Goal: Navigation & Orientation: Find specific page/section

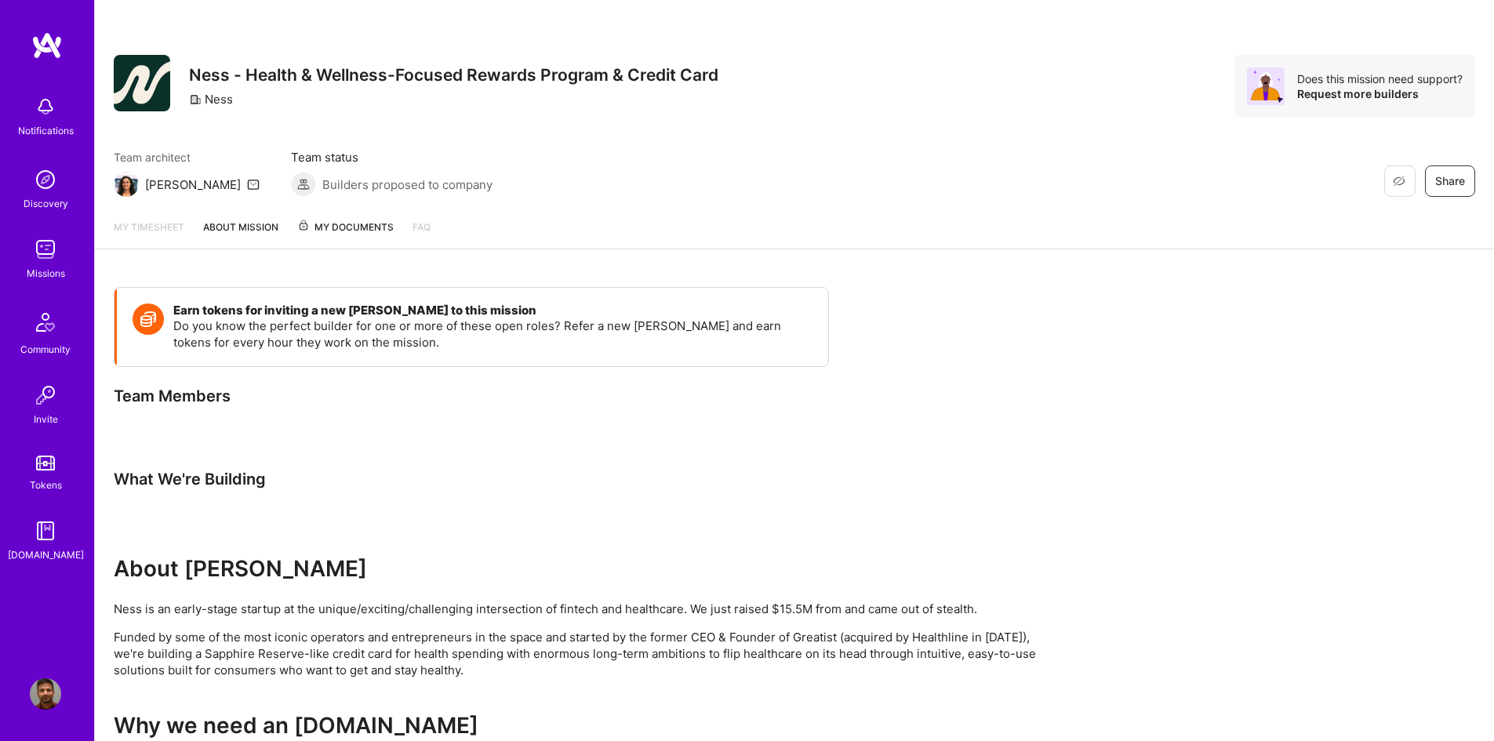
click at [34, 255] on img at bounding box center [45, 249] width 31 height 31
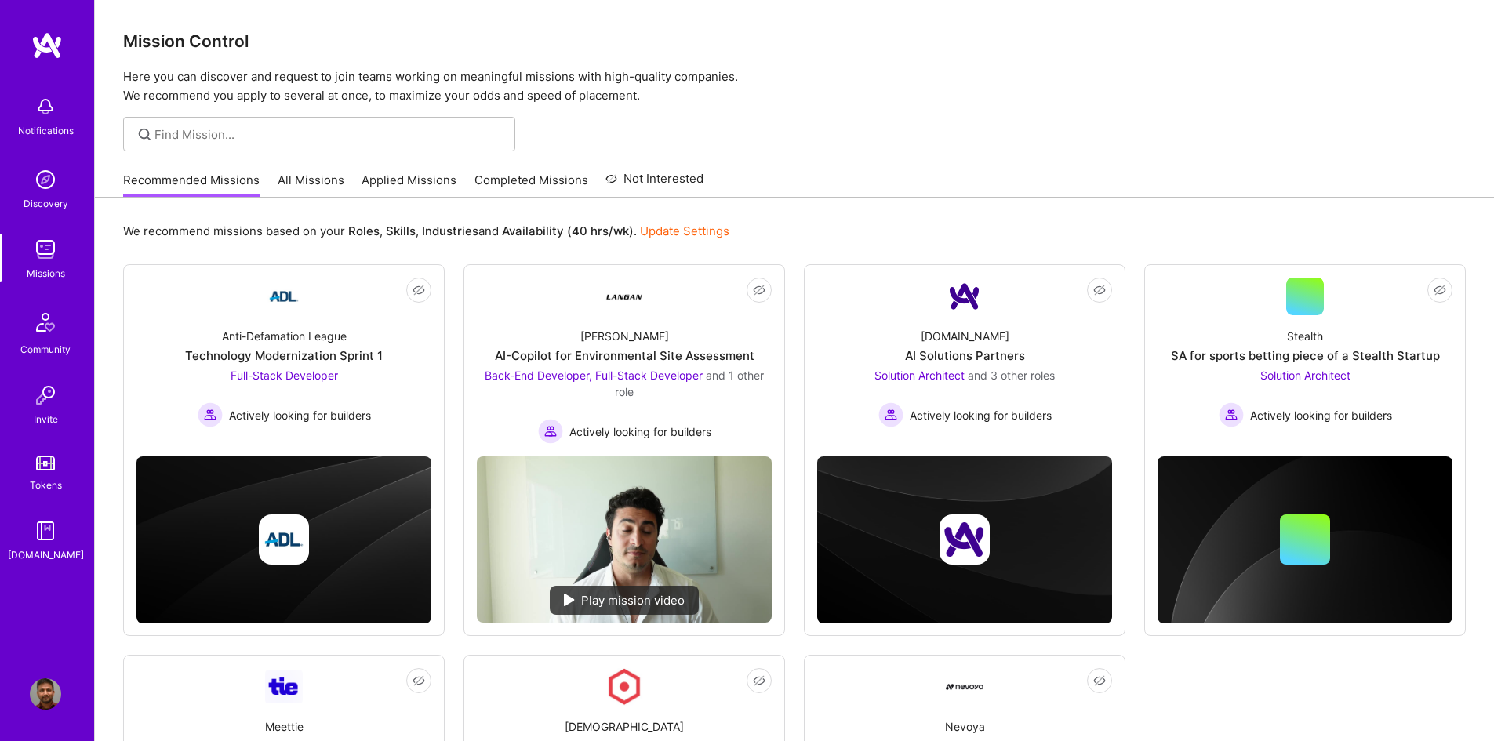
click at [417, 184] on link "Applied Missions" at bounding box center [409, 185] width 95 height 26
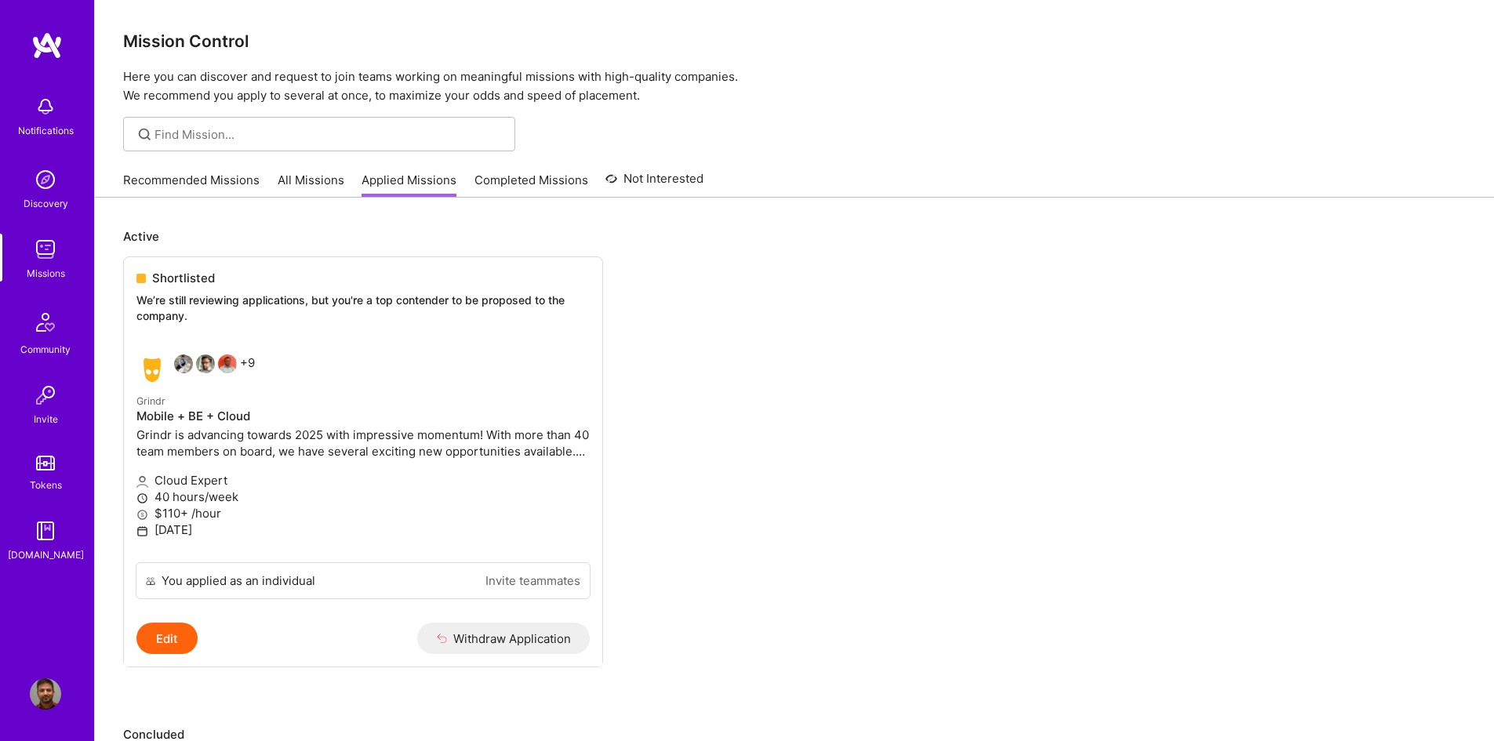
click at [195, 179] on link "Recommended Missions" at bounding box center [191, 185] width 136 height 26
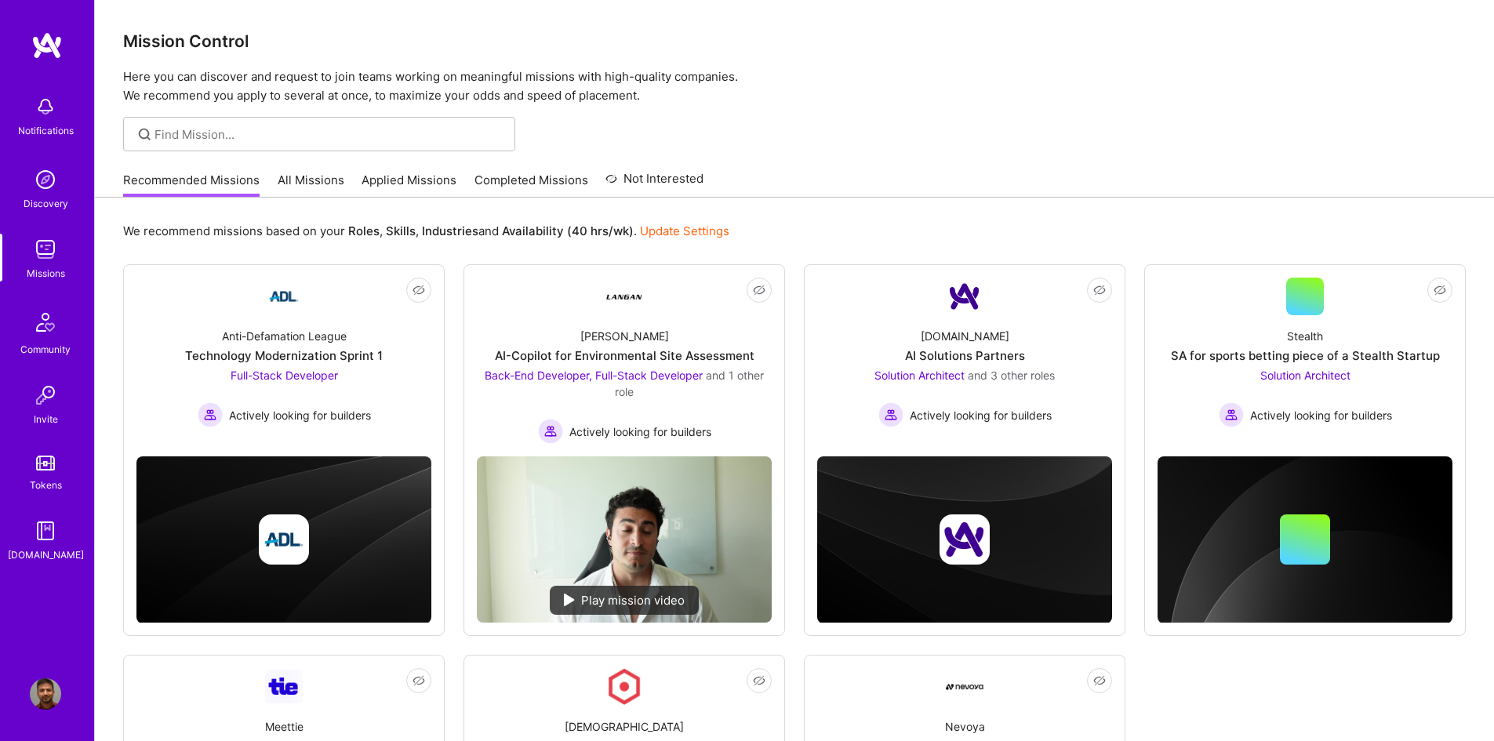
click at [313, 176] on link "All Missions" at bounding box center [311, 185] width 67 height 26
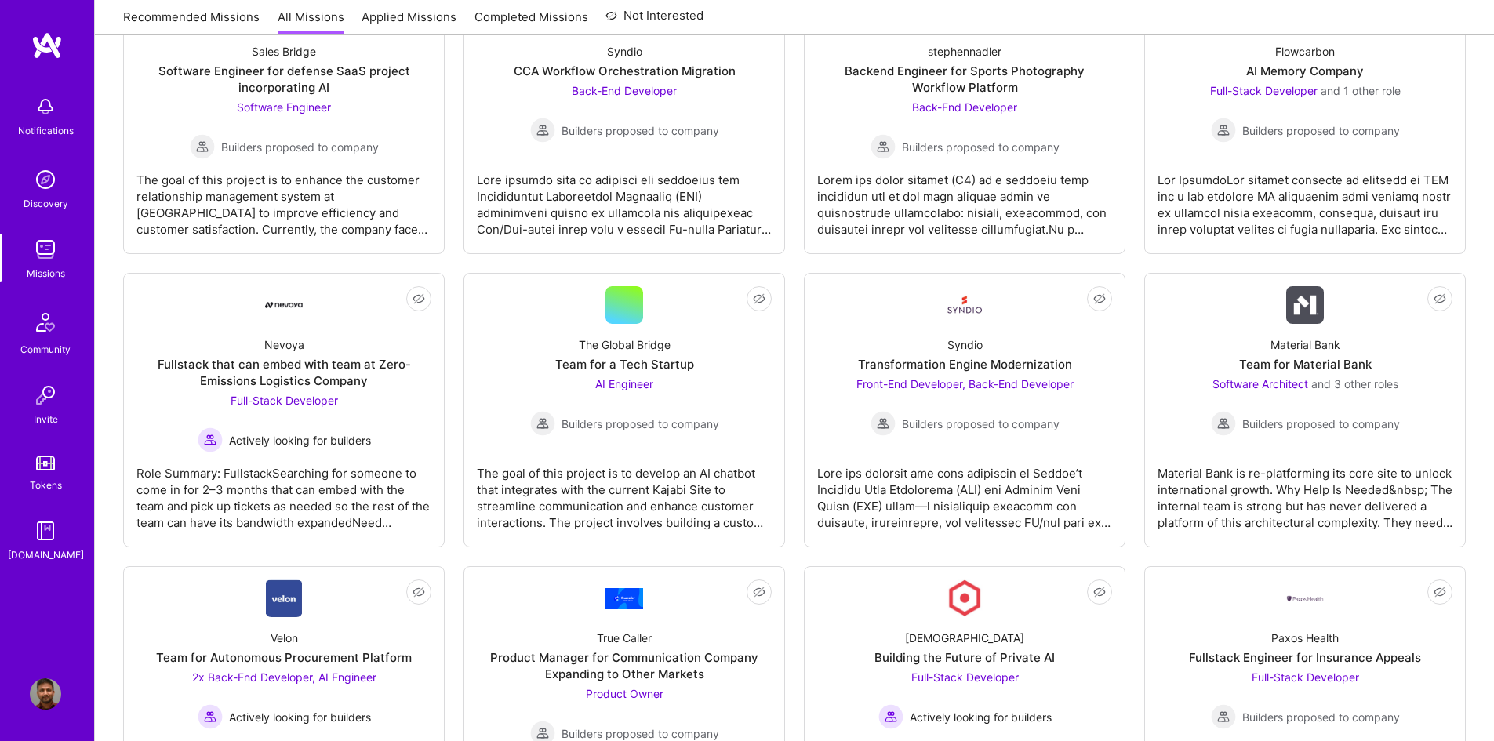
scroll to position [1490, 0]
